Goal: Task Accomplishment & Management: Use online tool/utility

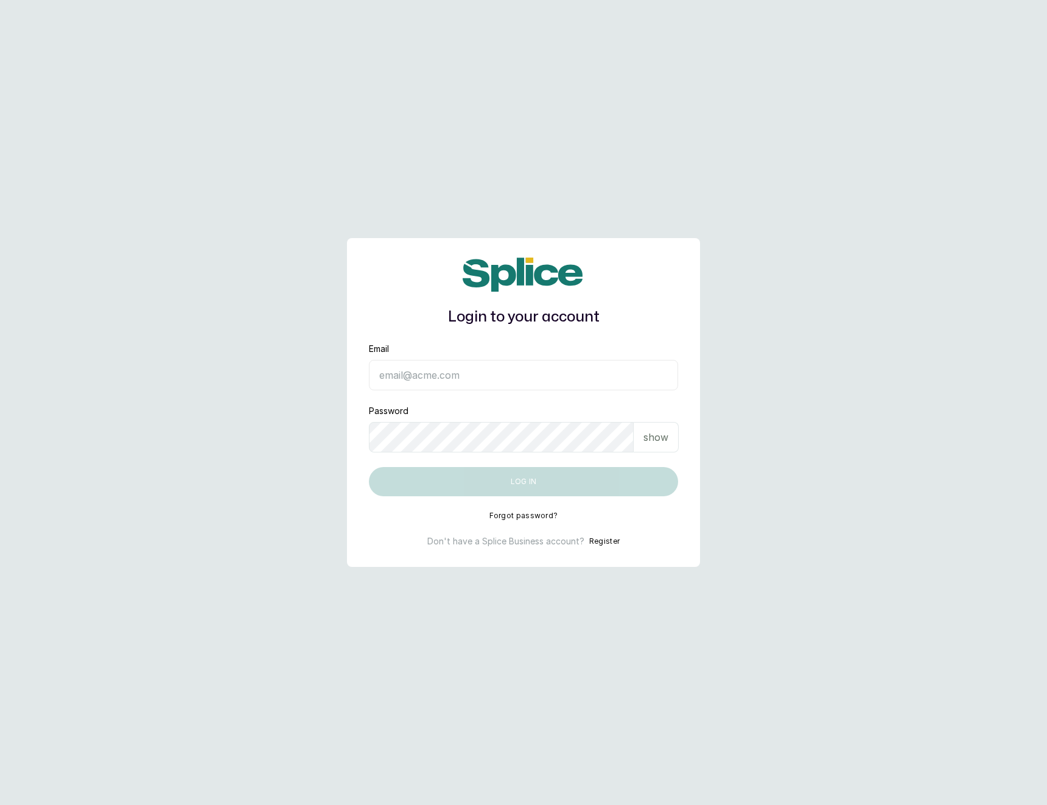
click at [528, 374] on input "Email" at bounding box center [523, 375] width 309 height 30
type input "[EMAIL_ADDRESS][DOMAIN_NAME]"
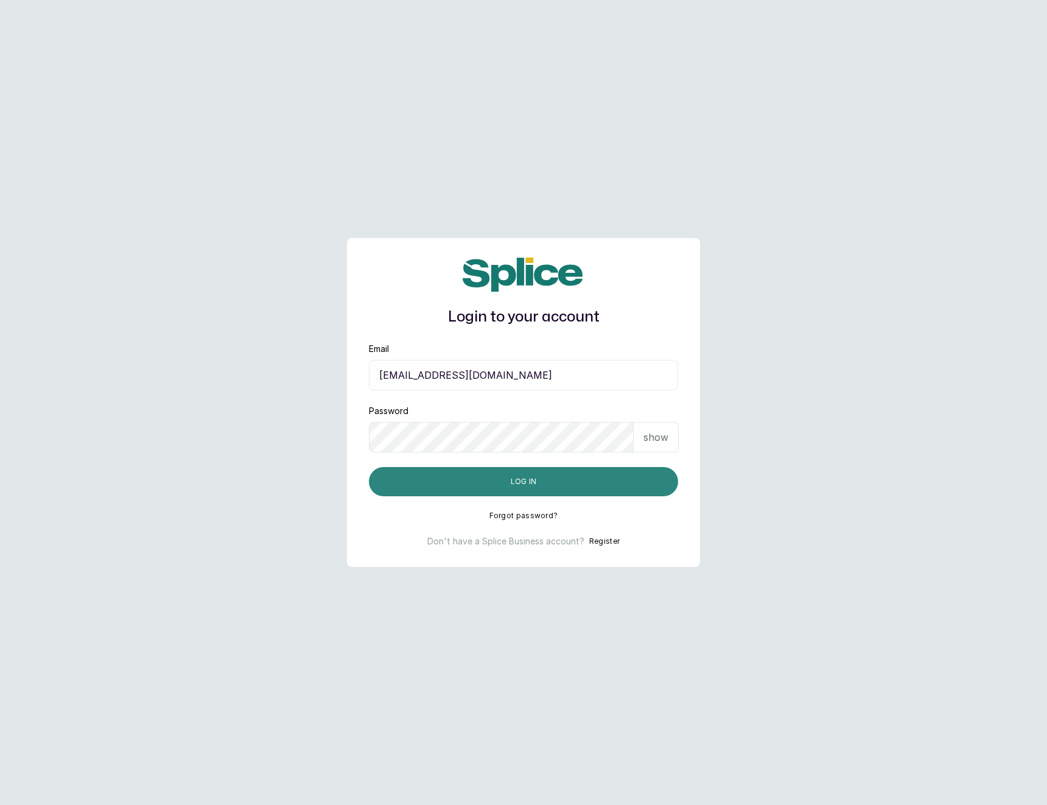
click at [521, 483] on button "Log in" at bounding box center [523, 481] width 309 height 29
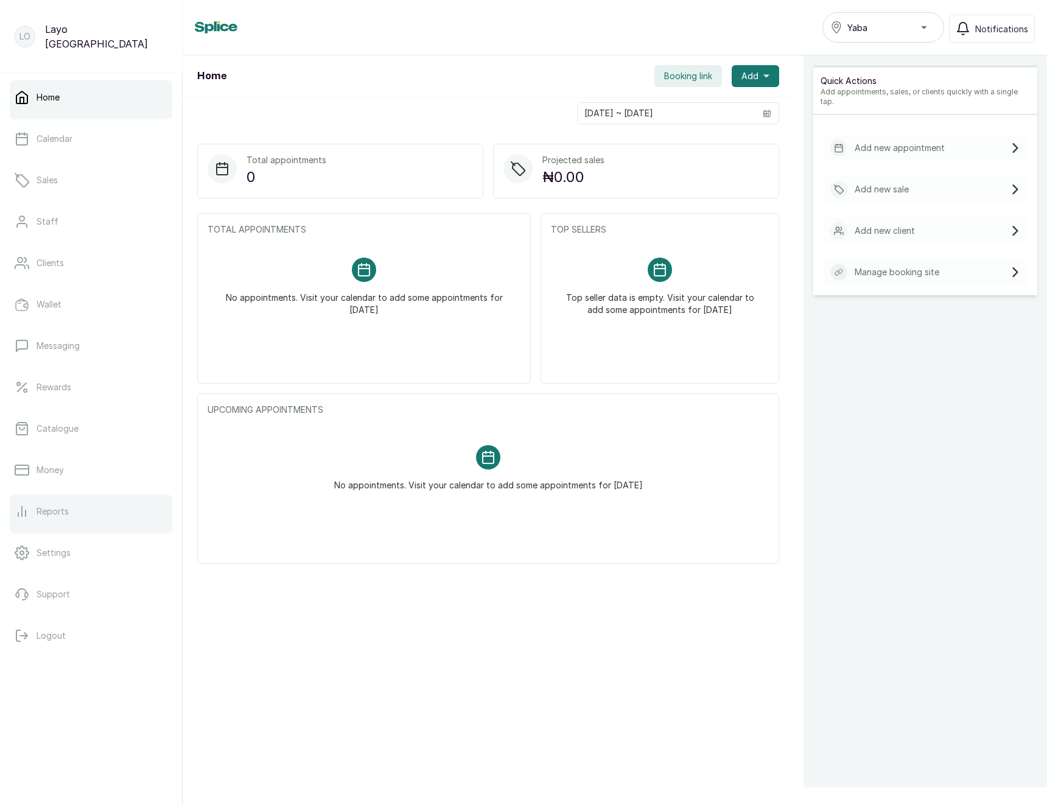
click at [44, 510] on p "Reports" at bounding box center [53, 511] width 32 height 12
